Goal: Task Accomplishment & Management: Complete application form

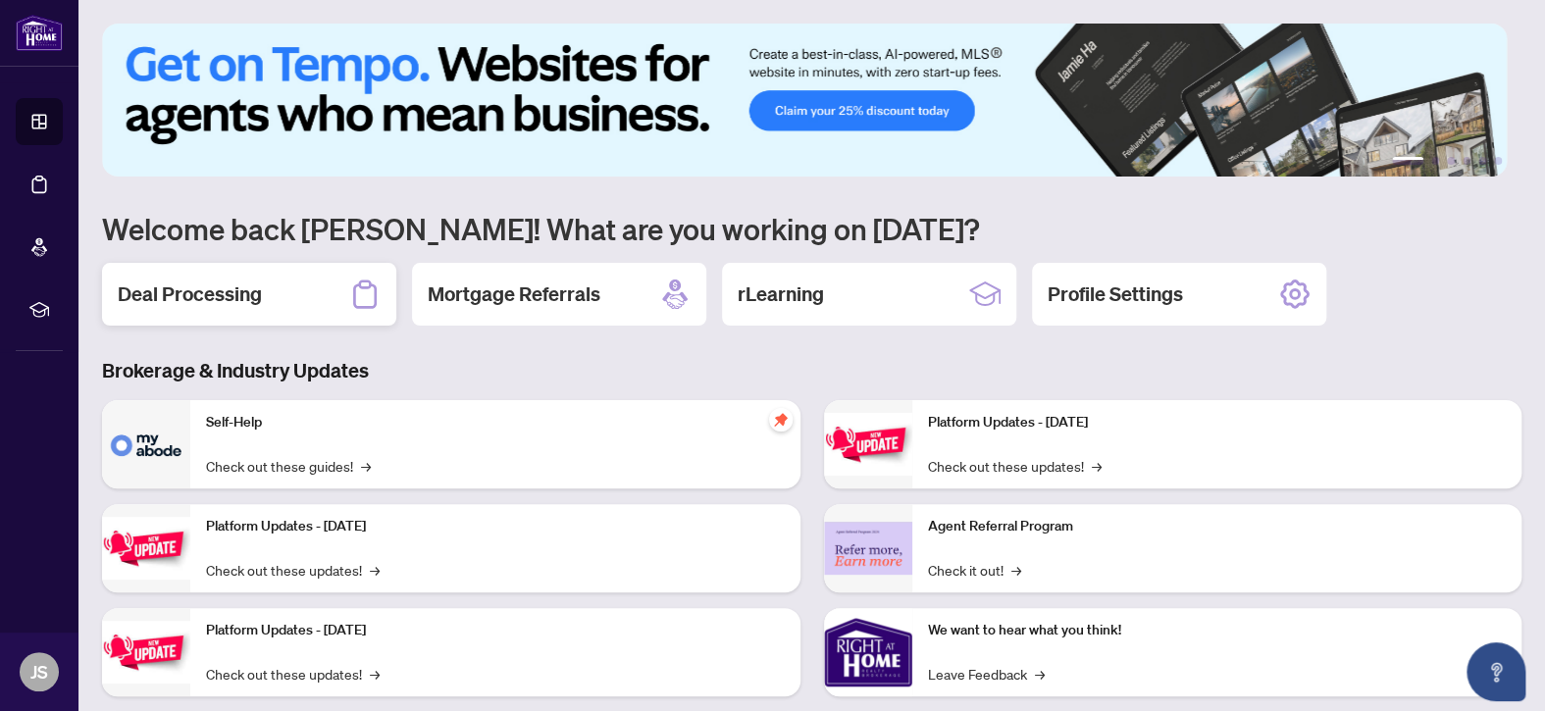
click at [209, 295] on h2 "Deal Processing" at bounding box center [190, 294] width 144 height 27
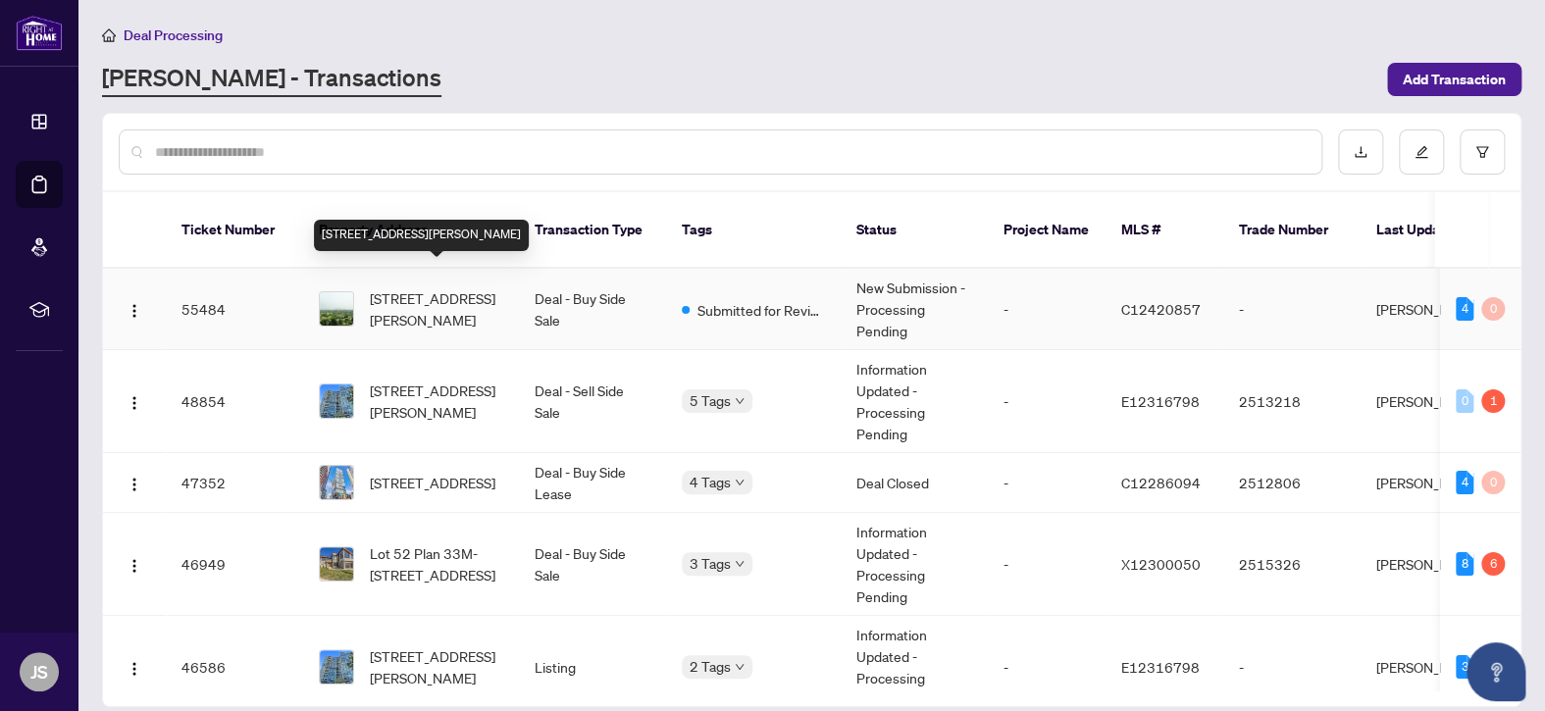
click at [460, 292] on span "[STREET_ADDRESS][PERSON_NAME]" at bounding box center [436, 309] width 133 height 43
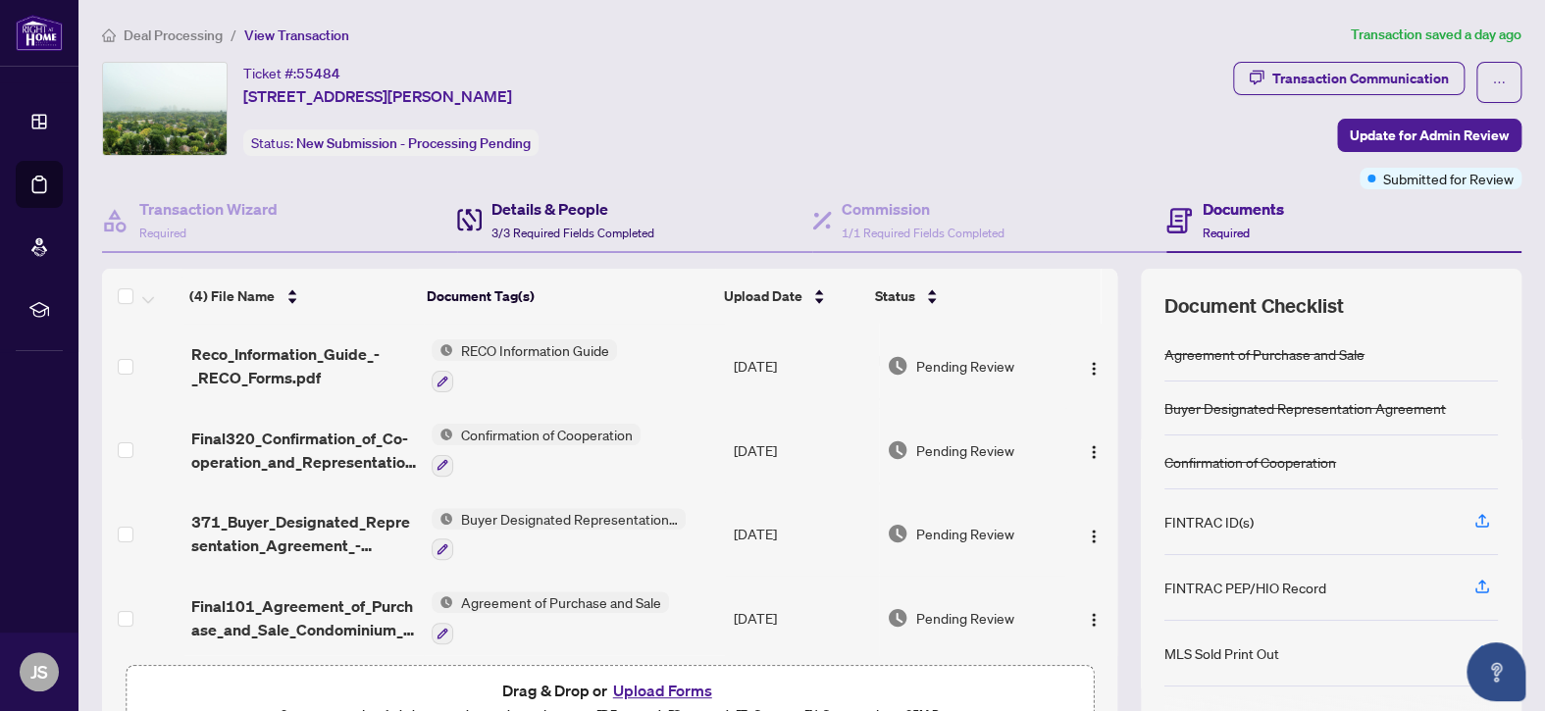
click at [524, 227] on span "3/3 Required Fields Completed" at bounding box center [573, 233] width 163 height 15
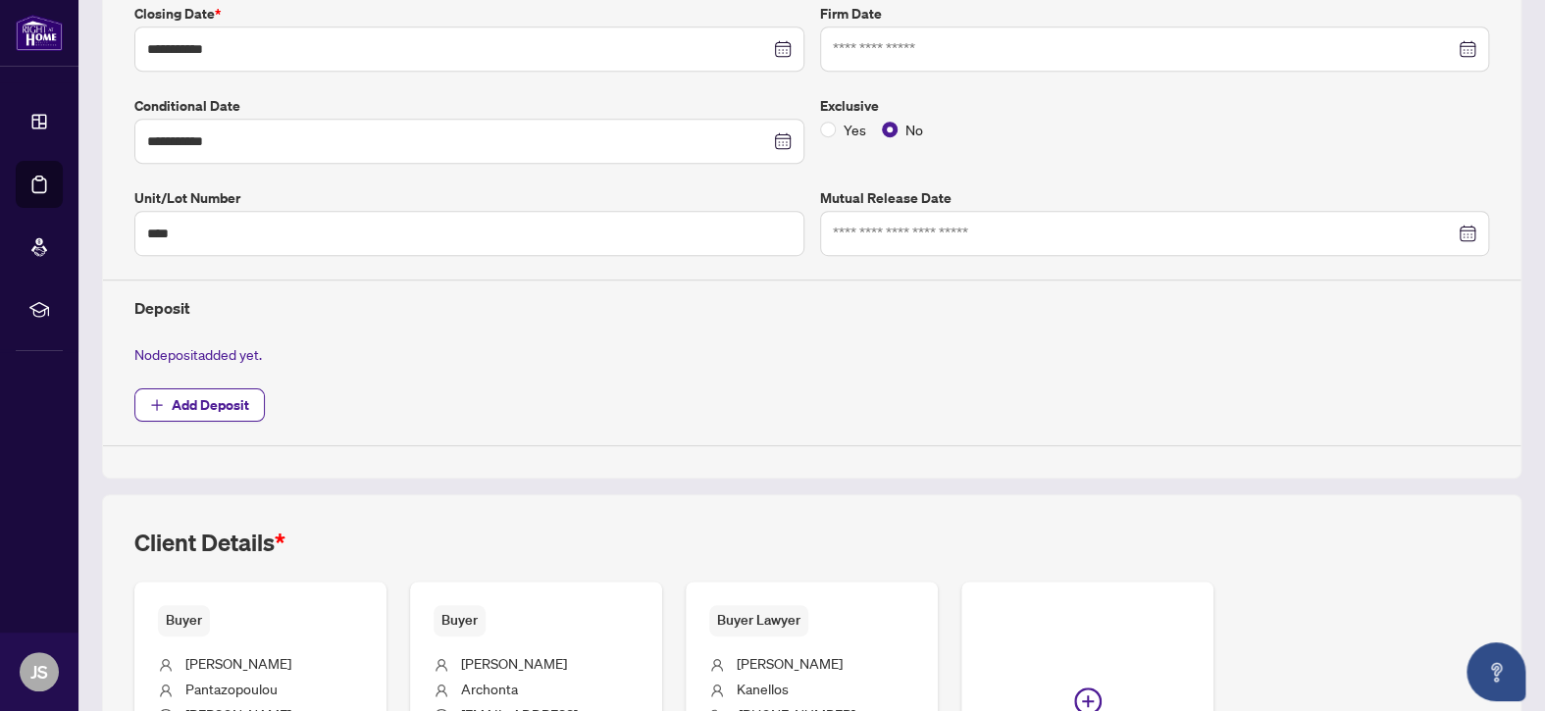
scroll to position [480, 0]
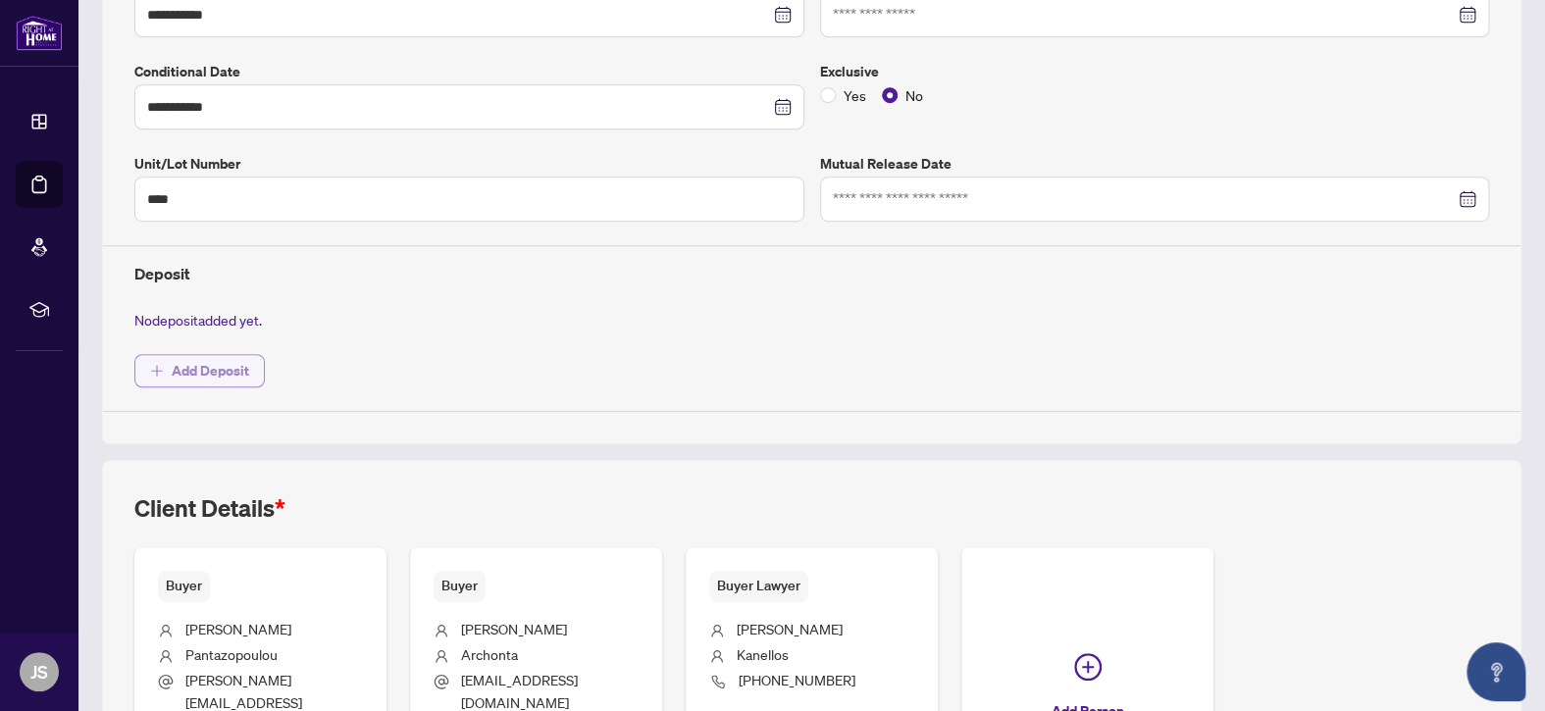
click at [170, 359] on button "Add Deposit" at bounding box center [199, 370] width 131 height 33
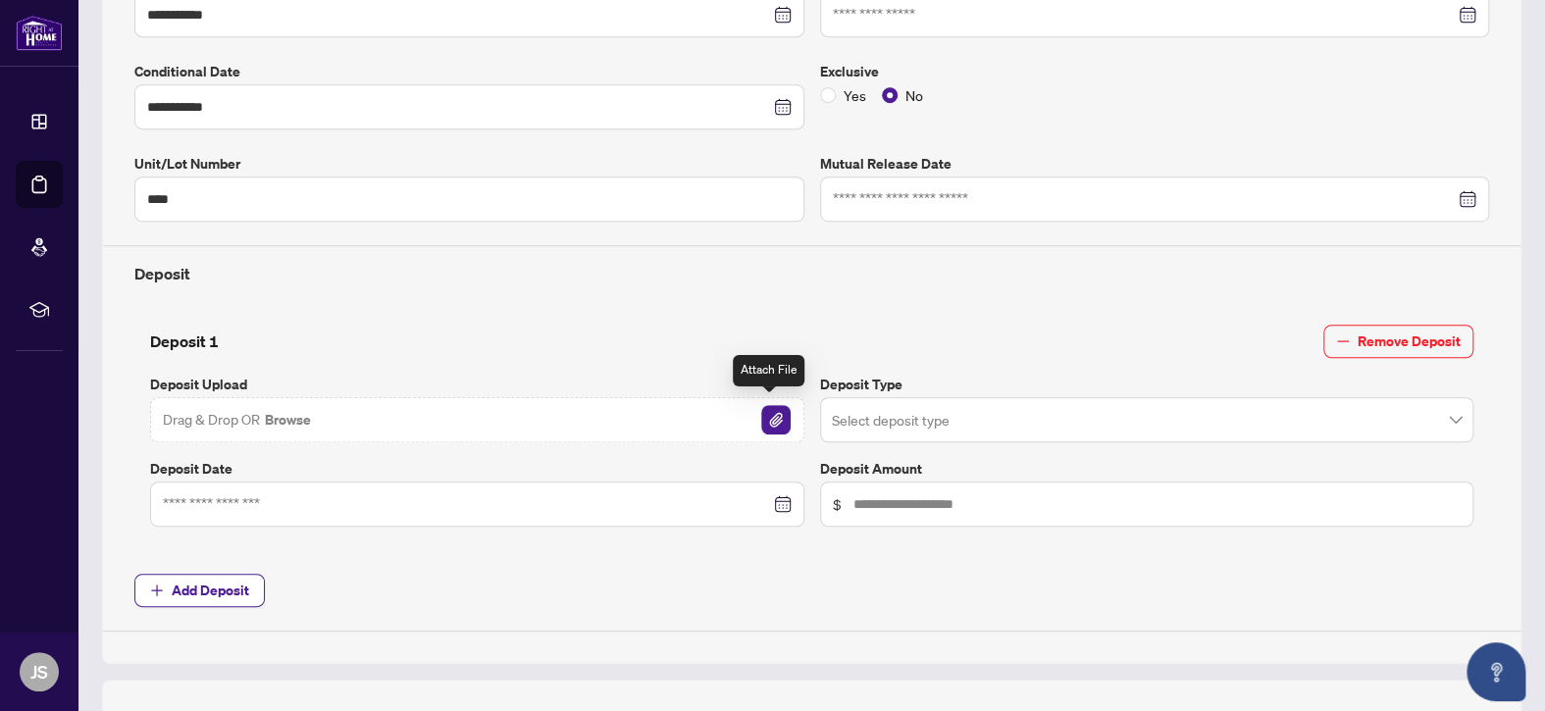
click at [773, 413] on img "button" at bounding box center [775, 419] width 29 height 29
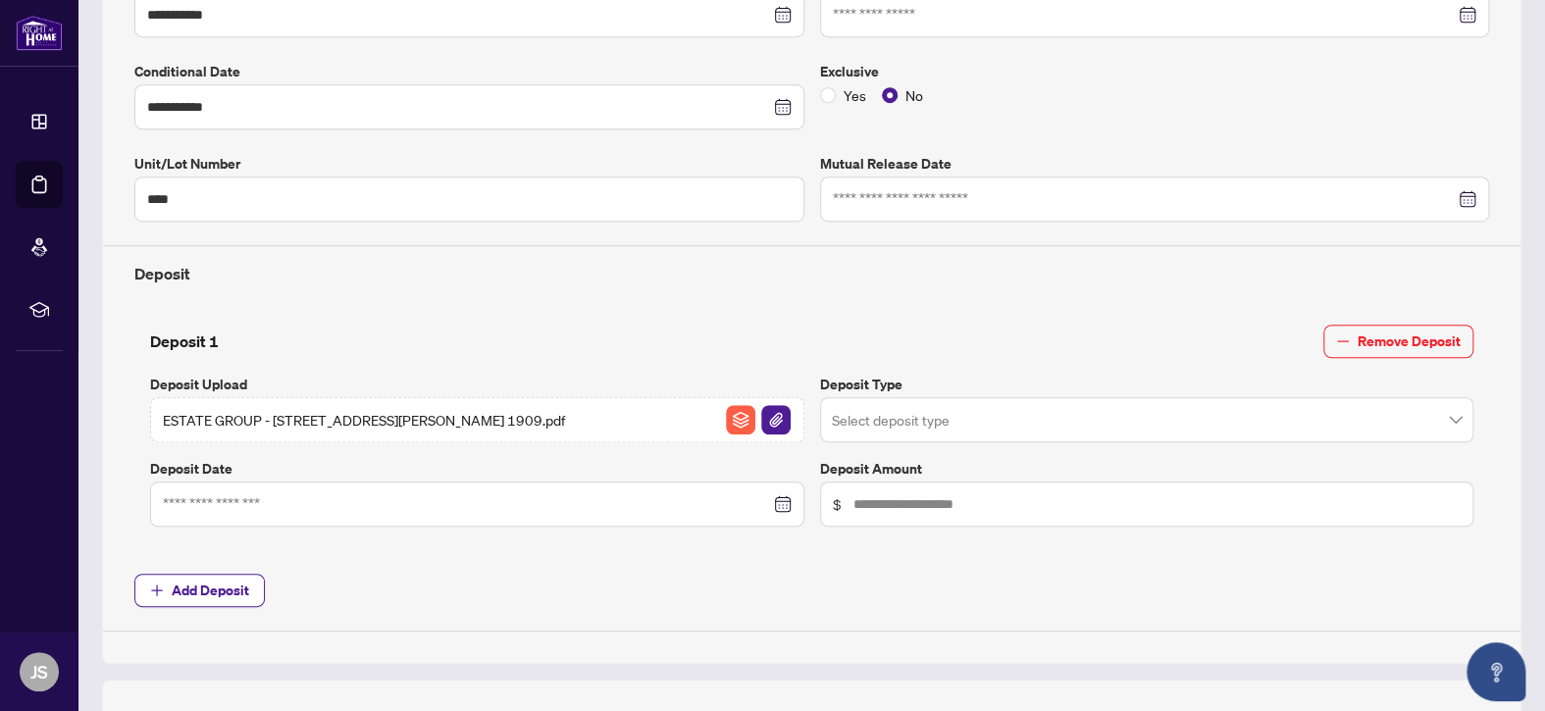
click at [370, 416] on span "ESTATE GROUP - [STREET_ADDRESS][PERSON_NAME] 1909.pdf" at bounding box center [364, 420] width 402 height 22
click at [1441, 415] on span at bounding box center [1147, 419] width 631 height 37
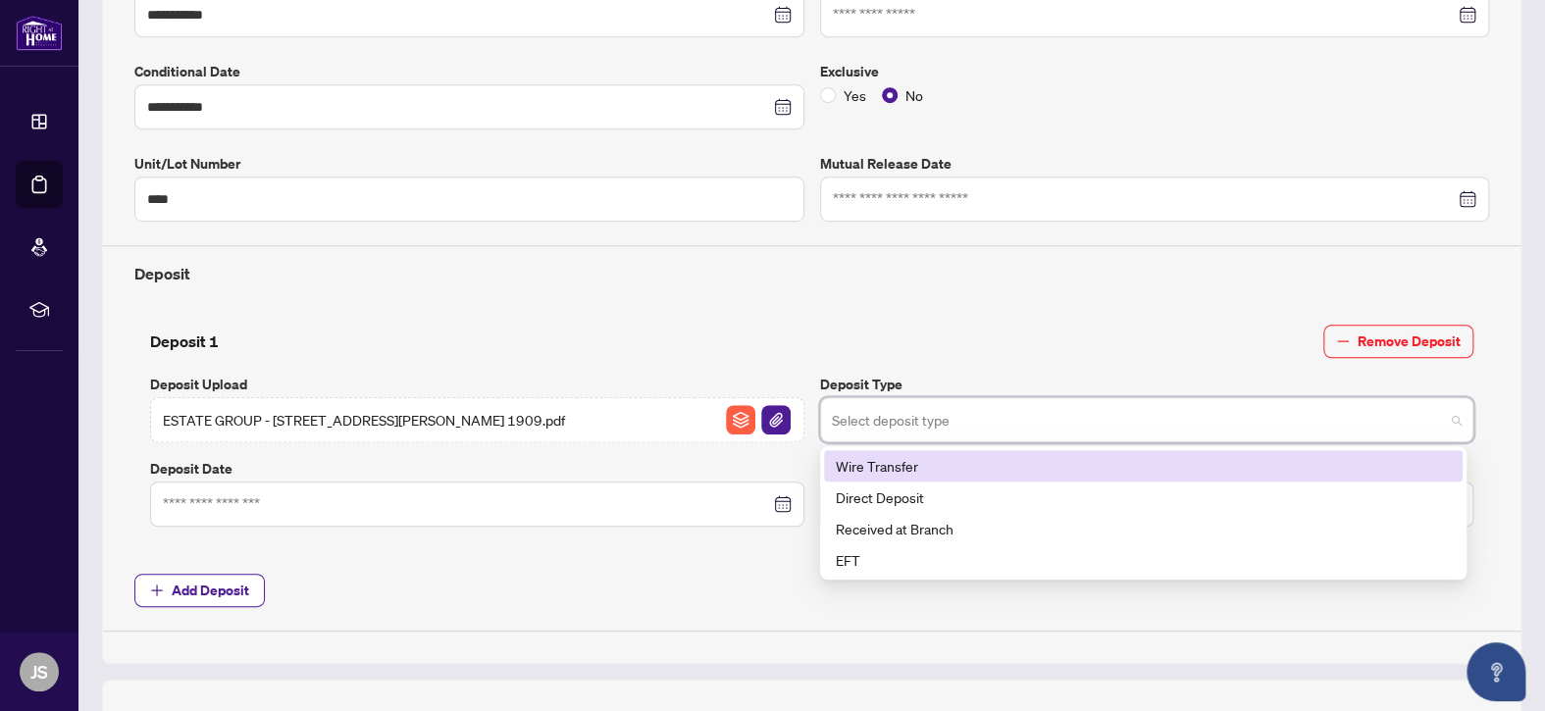
click at [884, 461] on div "Wire Transfer" at bounding box center [1143, 466] width 615 height 22
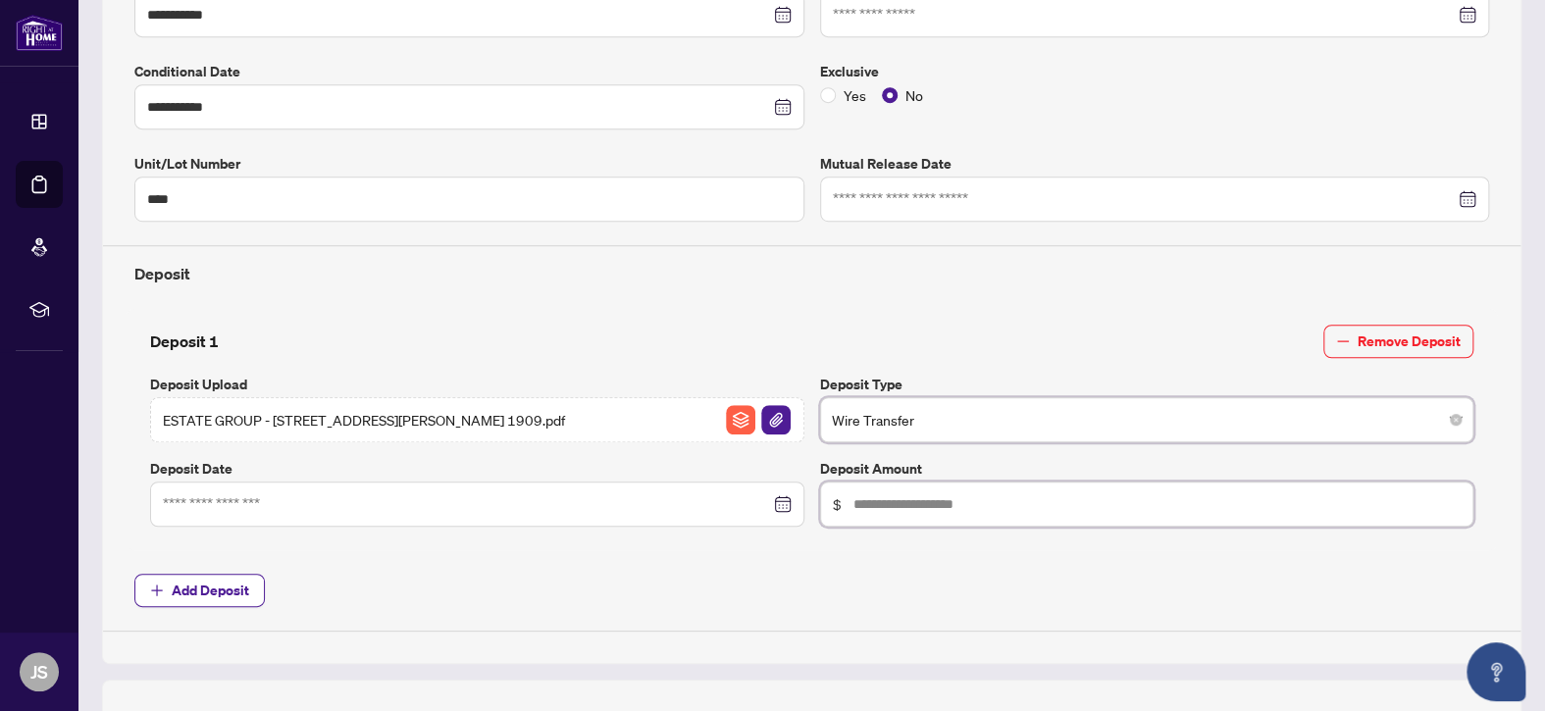
click at [883, 507] on input "text" at bounding box center [1158, 505] width 608 height 22
type input "******"
click at [303, 500] on input at bounding box center [466, 505] width 607 height 22
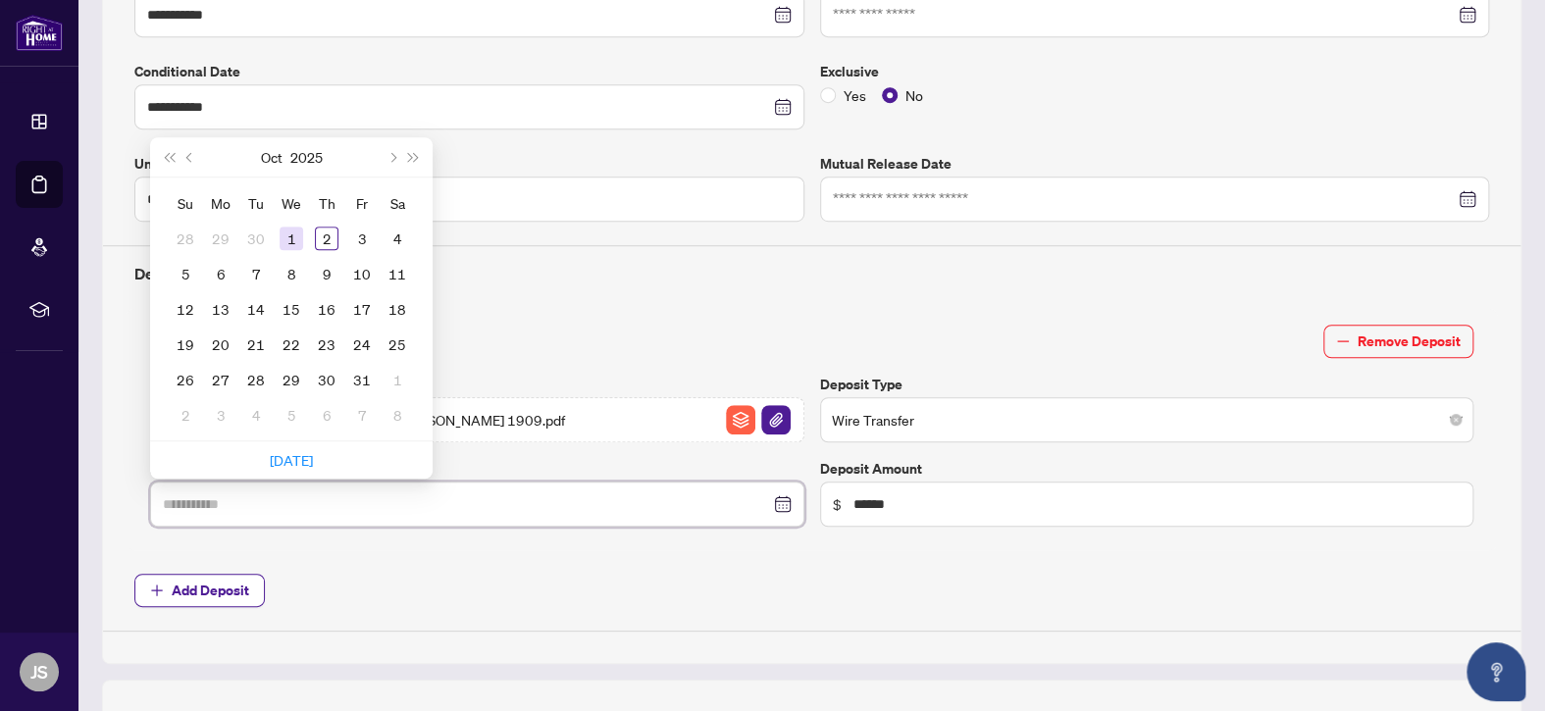
type input "**********"
click at [291, 233] on div "1" at bounding box center [292, 239] width 24 height 24
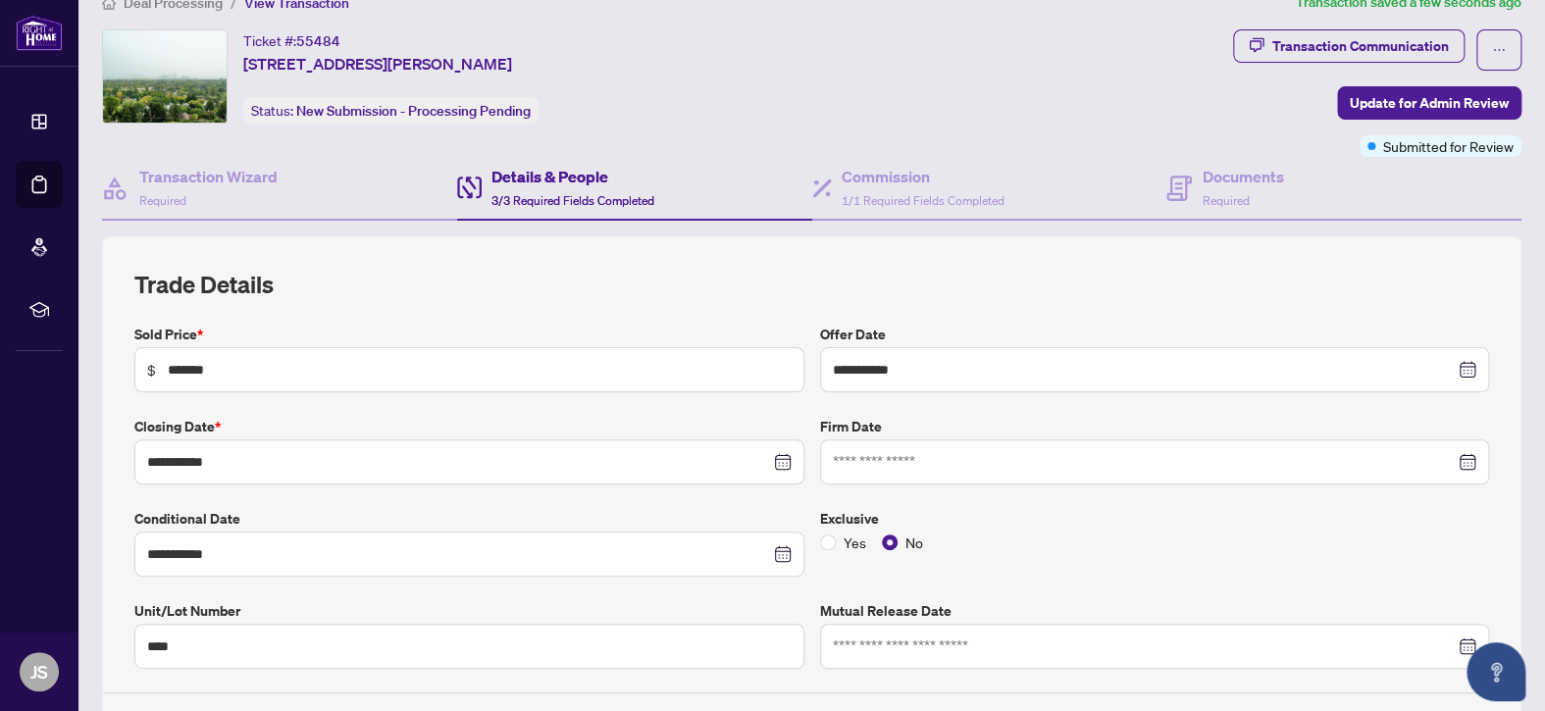
scroll to position [0, 0]
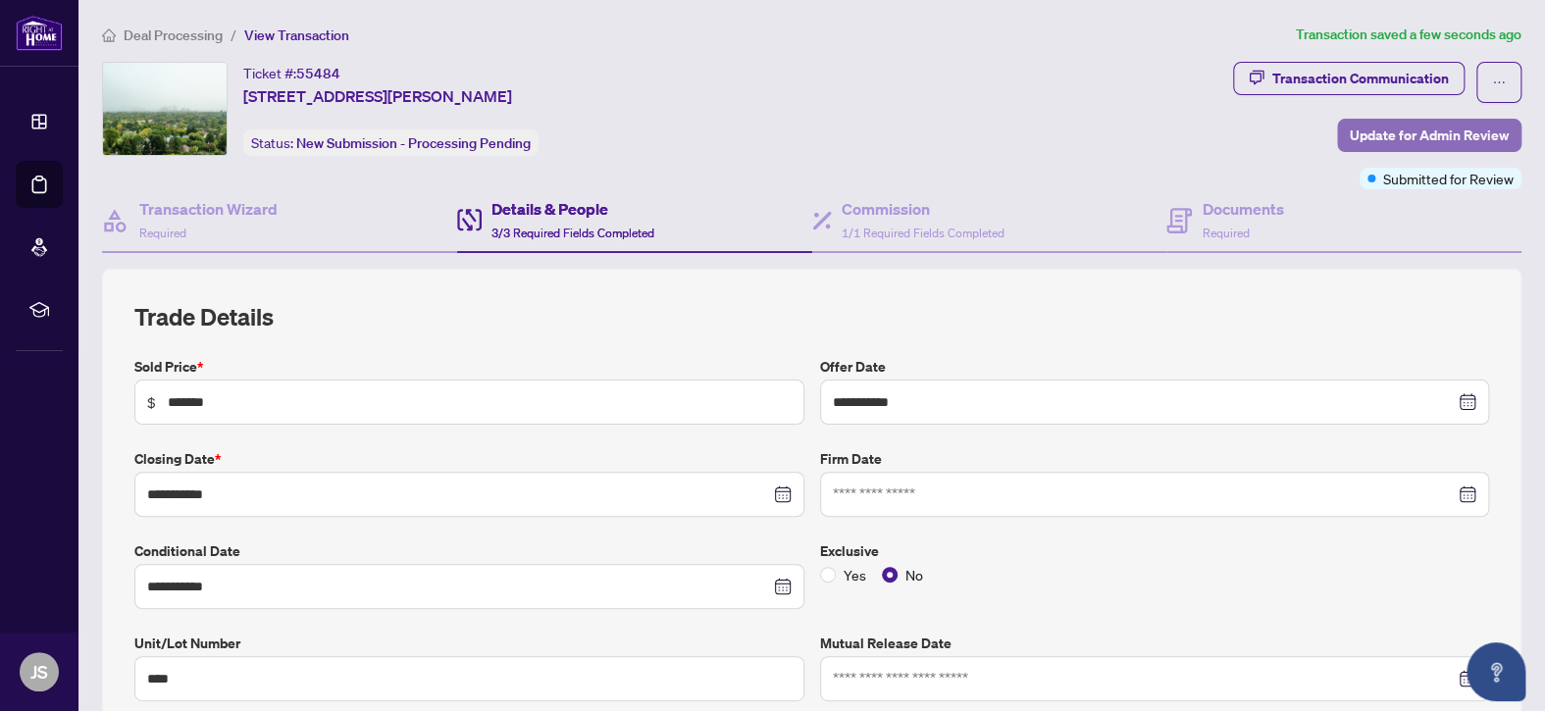
click at [1400, 131] on span "Update for Admin Review" at bounding box center [1429, 135] width 159 height 31
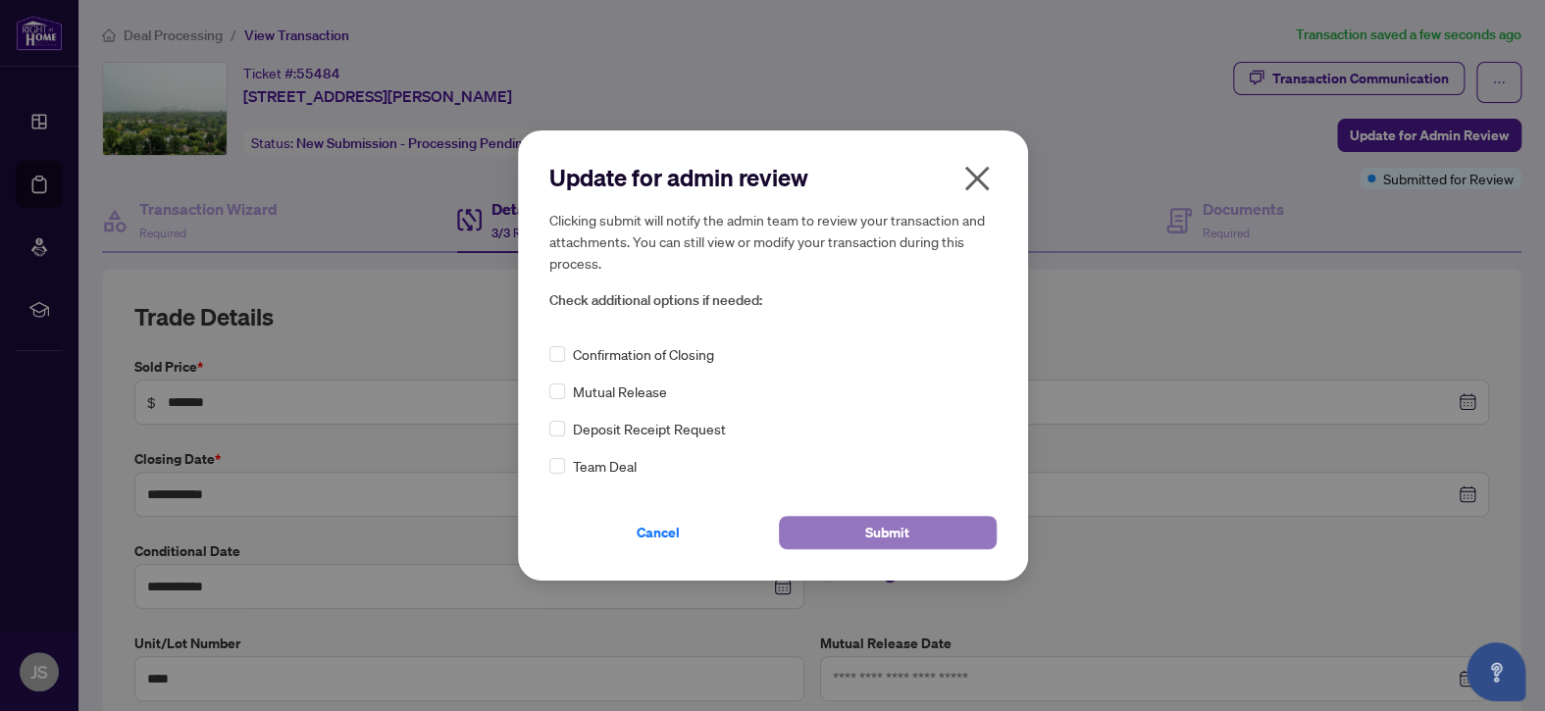
click at [915, 528] on button "Submit" at bounding box center [888, 532] width 218 height 33
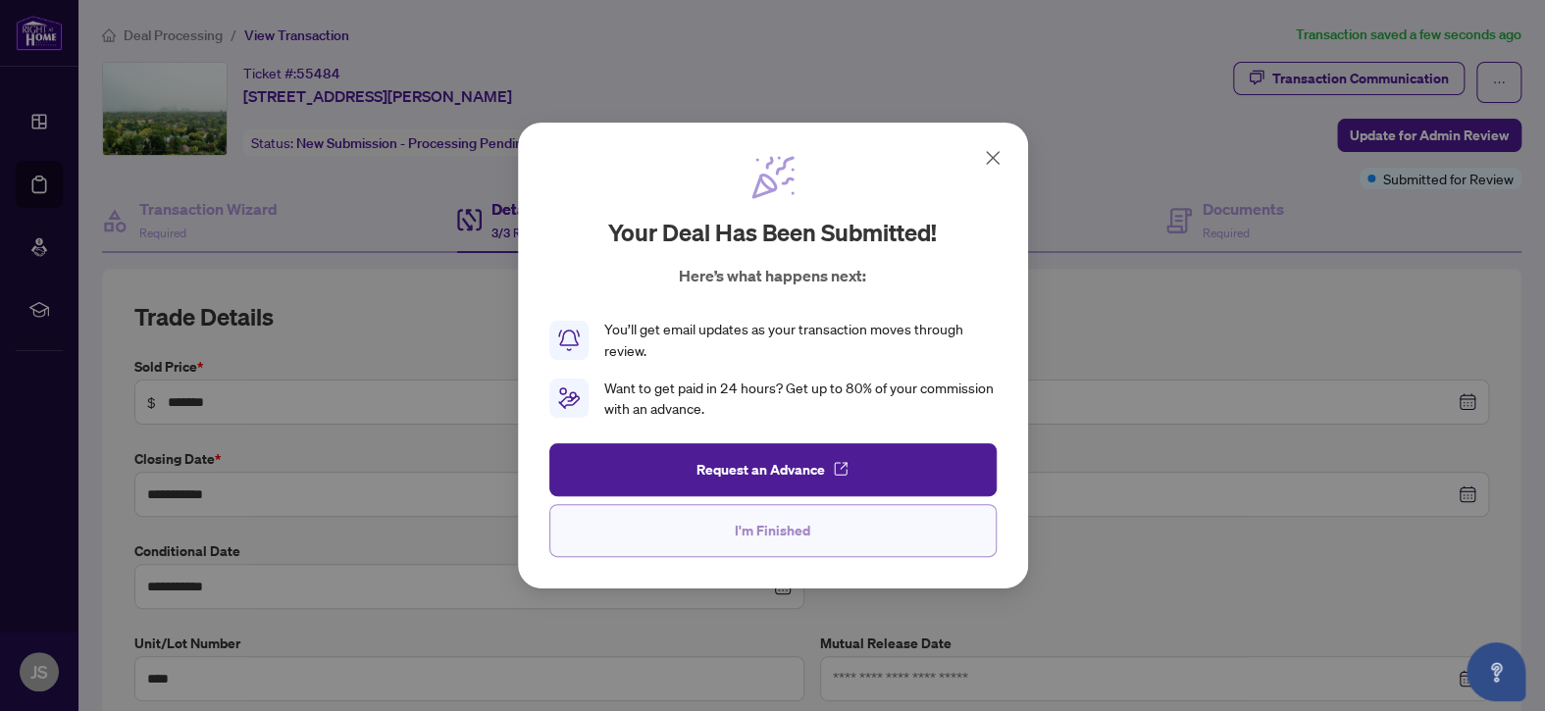
click at [751, 524] on span "I'm Finished" at bounding box center [773, 530] width 76 height 31
